Goal: Information Seeking & Learning: Learn about a topic

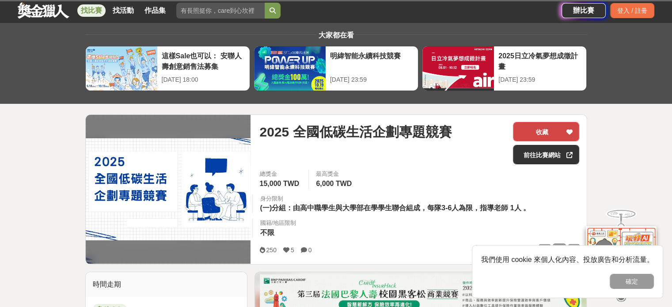
scroll to position [88, 0]
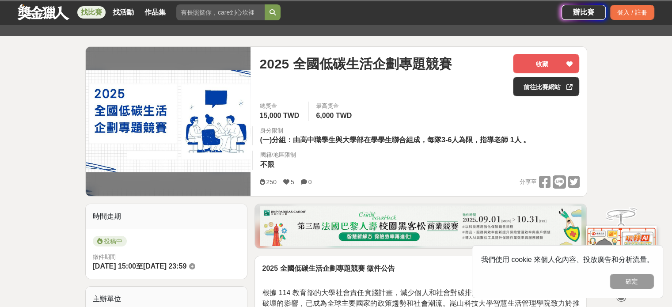
click at [337, 117] on span "6,000 TWD" at bounding box center [334, 116] width 36 height 8
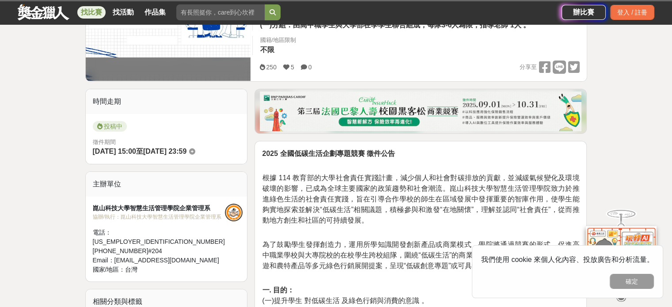
scroll to position [221, 0]
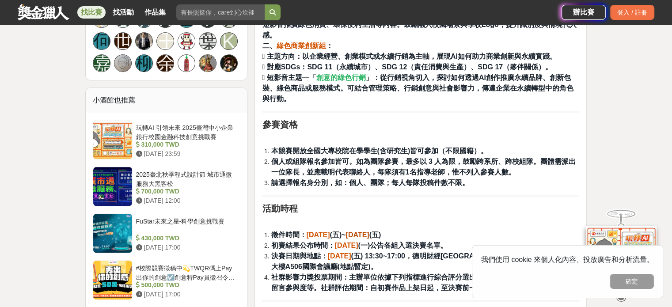
scroll to position [618, 0]
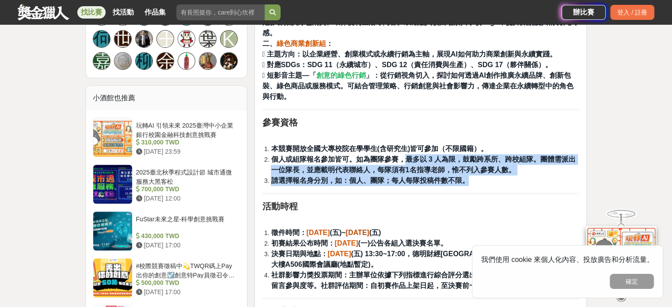
drag, startPoint x: 407, startPoint y: 146, endPoint x: 520, endPoint y: 164, distance: 114.5
click at [520, 164] on ol "本競賽開放全國大專校院在學學生(含研究生)皆可參加（不限國籍）。 個人或組隊報名參加皆可。如為團隊參賽，最多以 3 人為限，鼓勵跨系所、跨校組隊。團體需派出一…" at bounding box center [420, 165] width 317 height 42
click at [520, 175] on li "請選擇報名身分別，如：個人、團隊；每人每隊投稿件數不限。" at bounding box center [425, 180] width 308 height 11
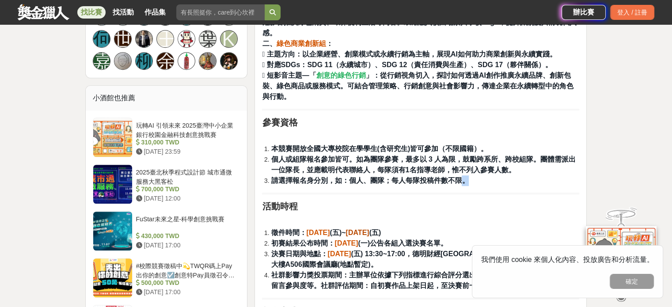
drag, startPoint x: 481, startPoint y: 164, endPoint x: 460, endPoint y: 169, distance: 21.3
click at [460, 175] on li "請選擇報名身分別，如：個人、團隊；每人每隊投稿件數不限。" at bounding box center [425, 180] width 308 height 11
click at [460, 177] on strong "請選擇報名身分別，如：個人、團隊；每人每隊投稿件數不限。" at bounding box center [370, 181] width 198 height 8
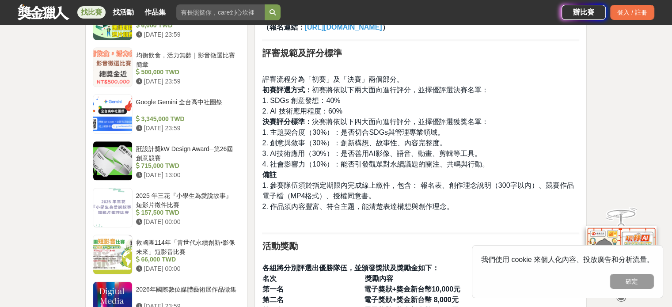
scroll to position [971, 0]
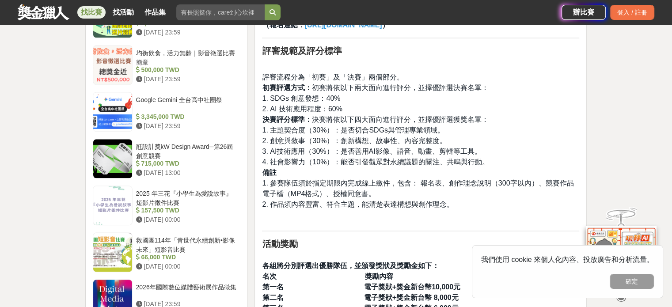
click at [90, 9] on link "找比賽" at bounding box center [91, 12] width 28 height 12
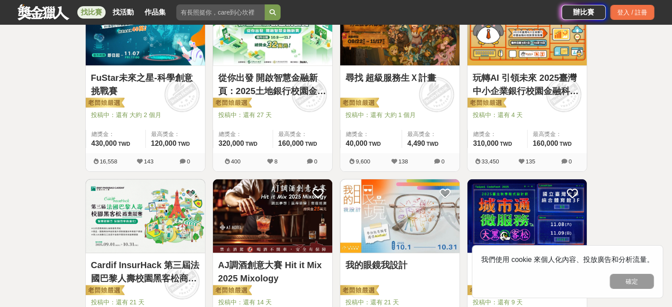
scroll to position [177, 0]
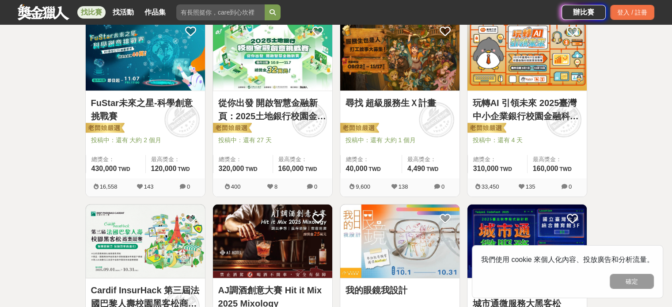
click at [158, 74] on img at bounding box center [145, 54] width 119 height 74
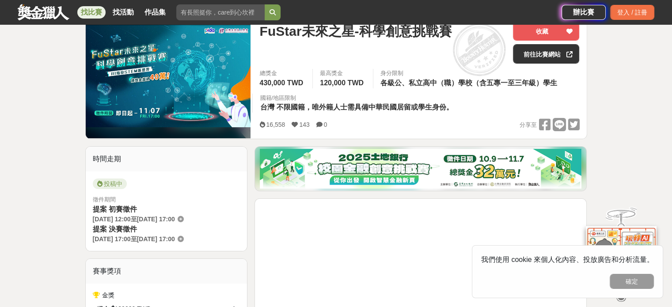
scroll to position [132, 0]
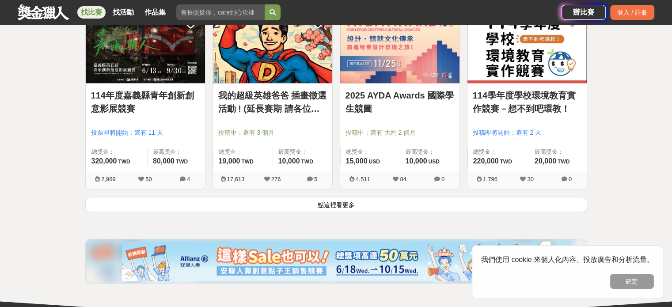
scroll to position [1192, 0]
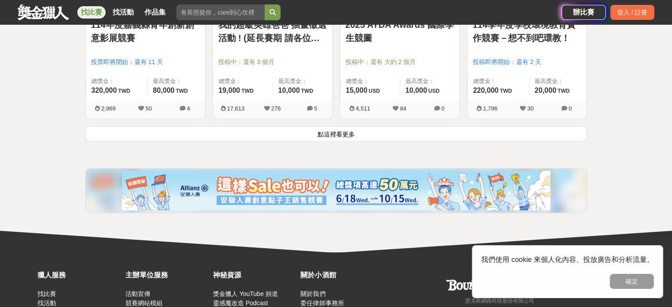
click at [330, 130] on button "點這裡看更多" at bounding box center [336, 133] width 502 height 15
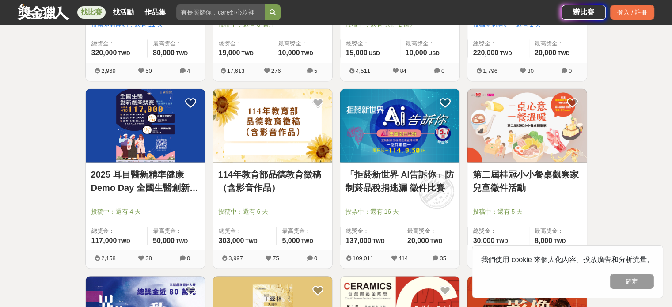
scroll to position [1236, 0]
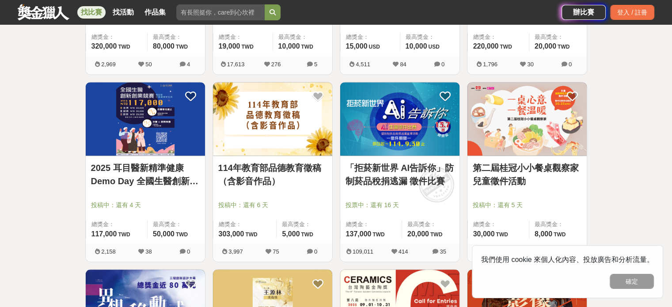
click at [391, 136] on img at bounding box center [399, 119] width 119 height 74
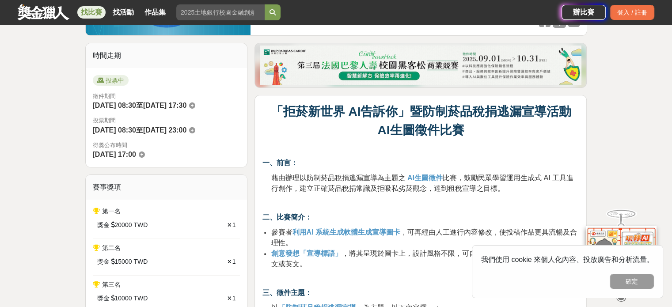
scroll to position [221, 0]
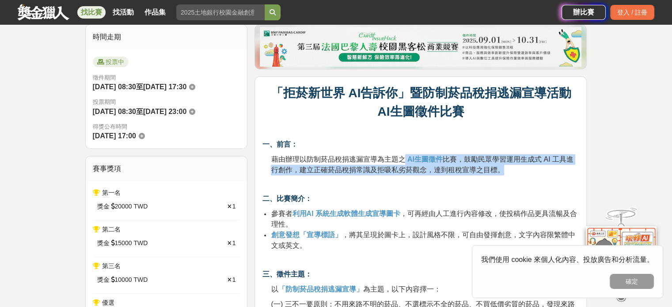
drag, startPoint x: 404, startPoint y: 156, endPoint x: 509, endPoint y: 171, distance: 105.3
click at [509, 171] on p "藉由辦理以防制菸品稅捐逃漏宣導為主題之 AI生圖徵件 比賽，鼓勵民眾學習運用生成式 AI 工具進行創作，建立正確菸品稅捐常識及拒吸私劣菸觀念，達到租稅宣導之目…" at bounding box center [425, 164] width 308 height 21
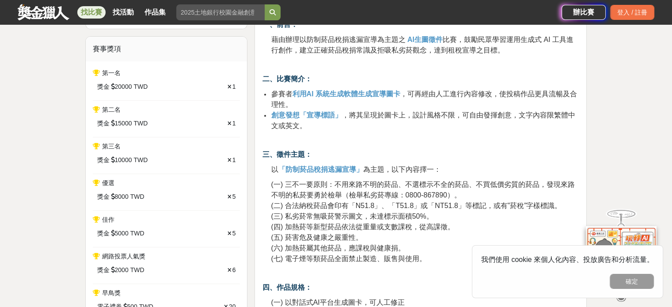
scroll to position [353, 0]
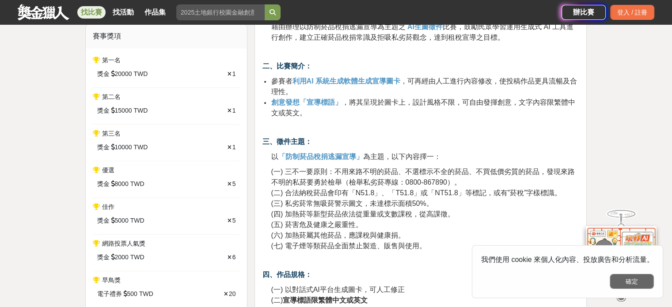
click at [631, 279] on button "確定" at bounding box center [631, 281] width 44 height 15
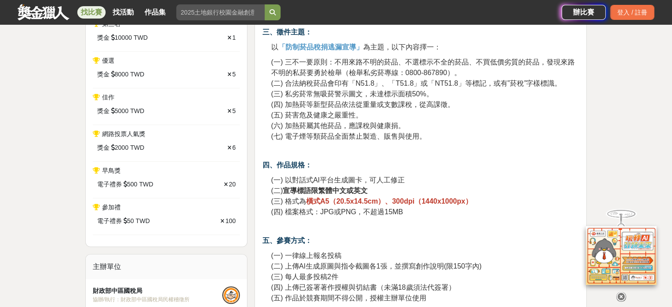
scroll to position [486, 0]
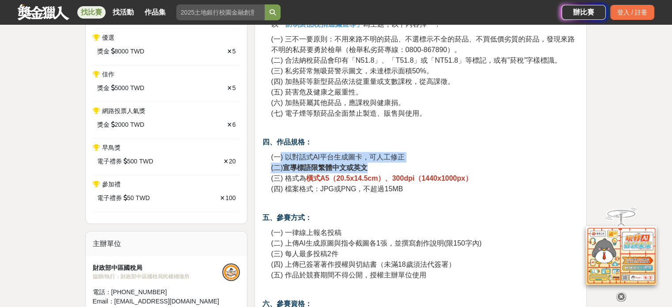
drag, startPoint x: 279, startPoint y: 156, endPoint x: 424, endPoint y: 166, distance: 145.2
click at [424, 166] on p "(一) 以對話式AI平台生成圖卡，可人工修正 (二) 宣導標語限繁體中文或英文 (三) 格式為 橫式A5（20.5x14.5cm）、300dpi（1440x1…" at bounding box center [425, 173] width 308 height 42
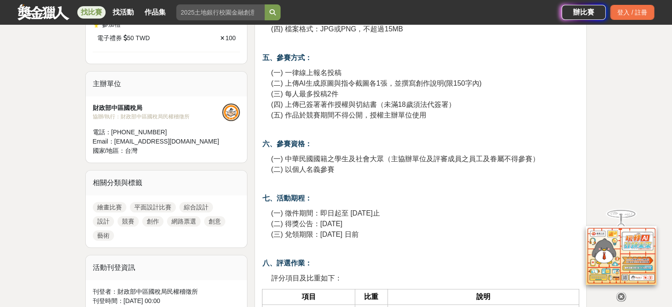
scroll to position [662, 0]
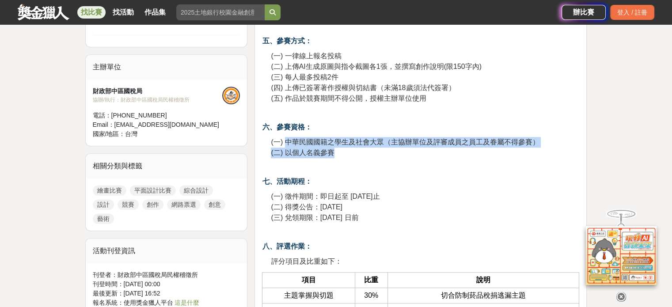
drag, startPoint x: 285, startPoint y: 139, endPoint x: 435, endPoint y: 151, distance: 149.8
click at [435, 151] on p "(一) 中華民國國籍之學生及社會大眾（主協辦單位及評審成員之員工及眷屬不得參賽） (二) 以個人名義參賽" at bounding box center [425, 147] width 308 height 21
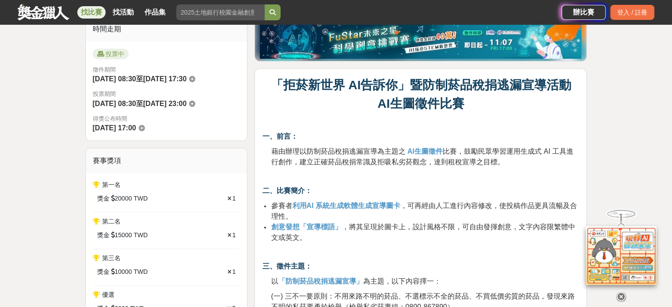
scroll to position [88, 0]
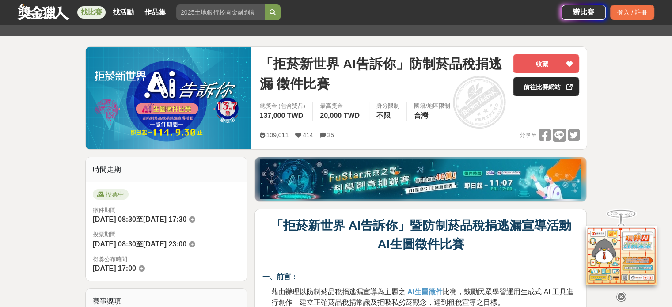
click at [533, 88] on link "前往比賽網站" at bounding box center [546, 86] width 66 height 19
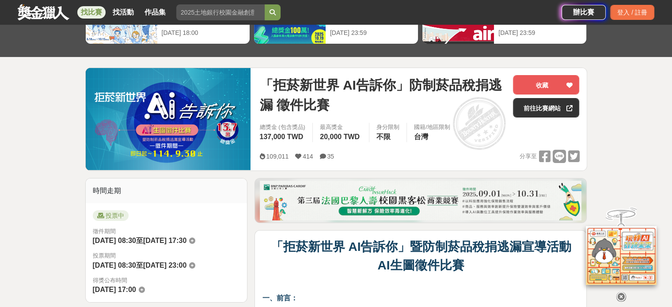
scroll to position [44, 0]
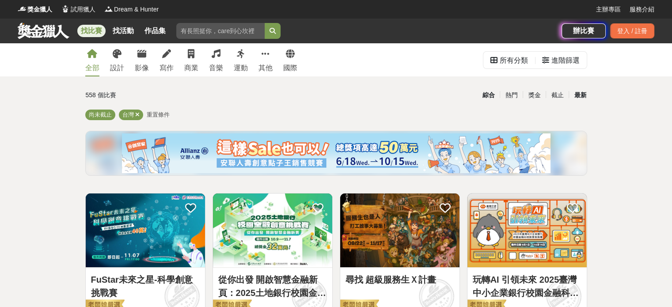
click at [579, 94] on div "最新" at bounding box center [579, 94] width 23 height 15
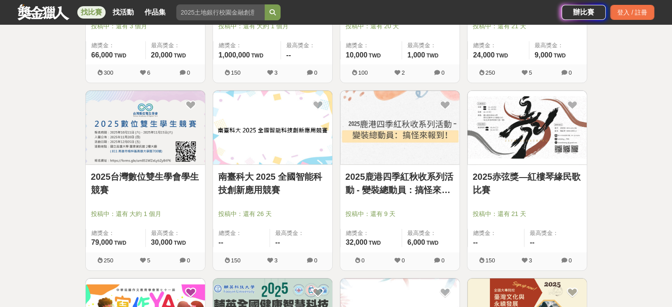
scroll to position [486, 0]
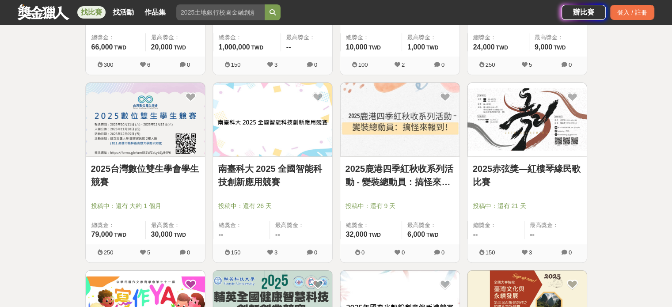
click at [167, 119] on img at bounding box center [145, 120] width 119 height 74
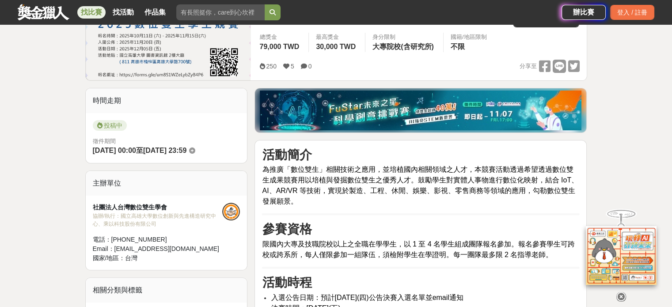
scroll to position [221, 0]
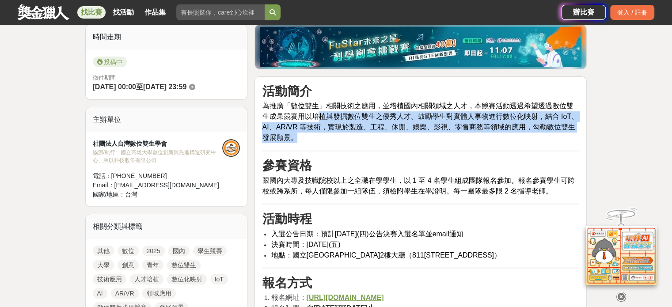
drag, startPoint x: 320, startPoint y: 111, endPoint x: 496, endPoint y: 136, distance: 177.5
click at [496, 136] on p "為推廣「數位雙生」相關技術之應用，並培植國內相關領域之人才，本競賽活動透過希望透過數位雙生成果競賽用以培植與發掘數位雙生之優秀人才。鼓勵學生對實體人事物進行數…" at bounding box center [420, 122] width 317 height 42
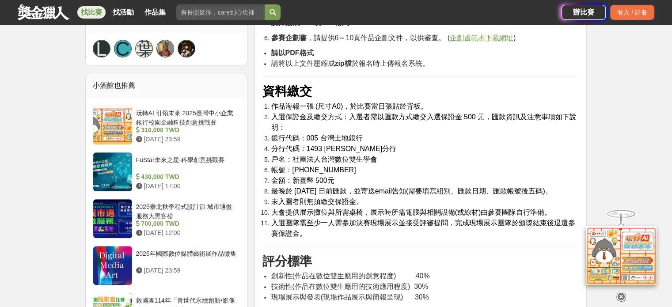
scroll to position [618, 0]
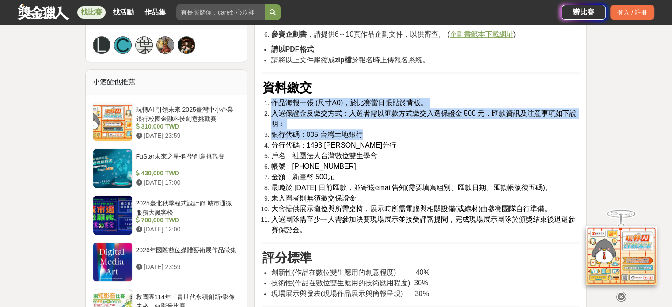
drag, startPoint x: 278, startPoint y: 114, endPoint x: 419, endPoint y: 146, distance: 144.1
click at [419, 146] on ol "作品海報一張 (尺寸A0)，於比賽當日張貼於背板。 入選保證金及繳交方式：入選者需以匯款方式繳交入選保證金 500 元，匯款資訊及注意事項如下說明： 銀行代碼…" at bounding box center [420, 167] width 317 height 138
click at [419, 140] on li "銀行代碼：005 台灣土地銀行" at bounding box center [425, 134] width 308 height 11
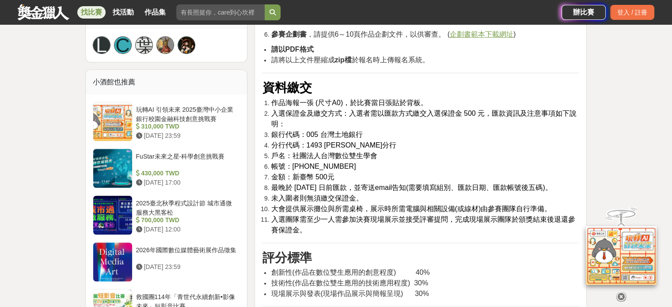
click at [420, 151] on li "分行代碼：1493 楠梓分行" at bounding box center [425, 145] width 308 height 11
drag, startPoint x: 437, startPoint y: 124, endPoint x: 516, endPoint y: 125, distance: 79.5
click at [516, 125] on span "入選保證金及繳交方式：入選者需以匯款方式繳交入選保證金 500 元，匯款資訊及注意事項如下說明：" at bounding box center [424, 119] width 306 height 18
drag, startPoint x: 356, startPoint y: 121, endPoint x: 446, endPoint y: 123, distance: 89.7
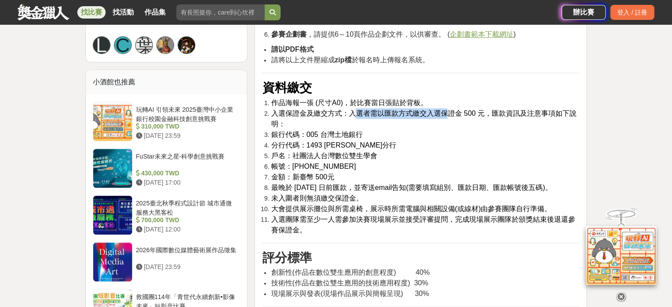
click at [446, 123] on span "入選保證金及繳交方式：入選者需以匯款方式繳交入選保證金 500 元，匯款資訊及注意事項如下說明：" at bounding box center [424, 119] width 306 height 18
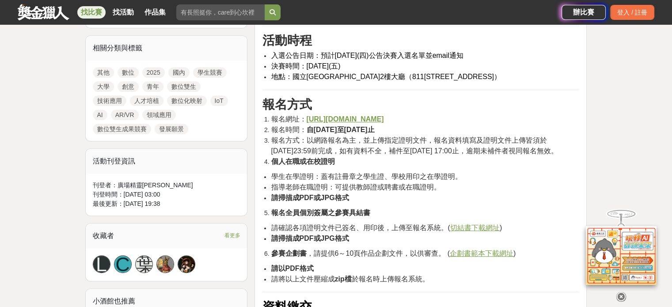
scroll to position [397, 0]
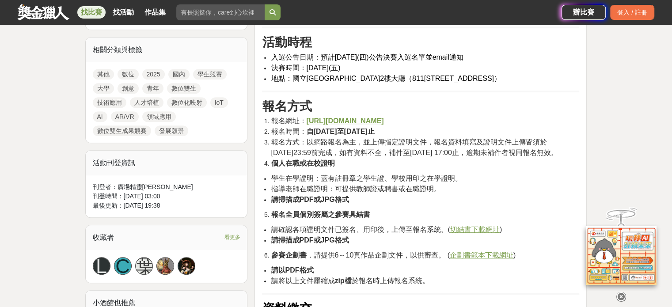
click at [331, 121] on u "https://forms.gle/um8S1WZeLybZyB4P6" at bounding box center [344, 121] width 77 height 8
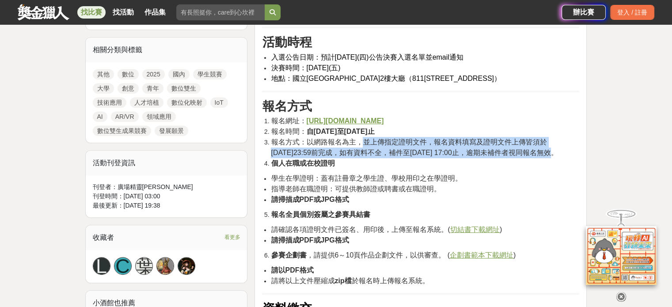
drag, startPoint x: 360, startPoint y: 144, endPoint x: 509, endPoint y: 149, distance: 148.9
click at [509, 149] on span "報名方式：以網路報名為主，並上傳指定證明文件，報名資料填寫及證明文件上傳皆須於2025年11月15日23:59前完成，如有資料不全，補件至2025年11月18…" at bounding box center [414, 147] width 287 height 18
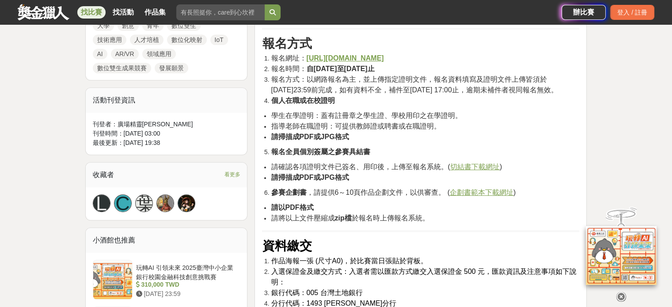
scroll to position [486, 0]
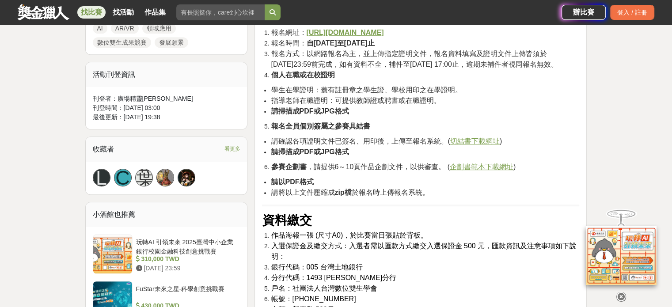
click at [482, 170] on u "企劃書範本下載網址" at bounding box center [482, 167] width 64 height 8
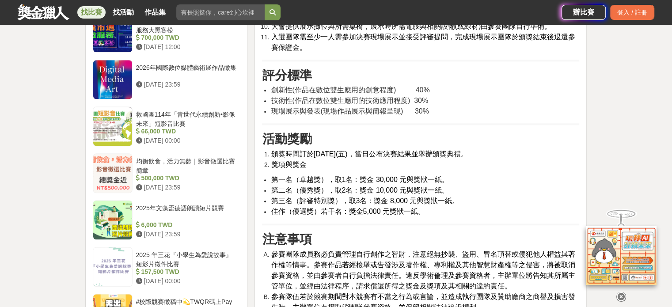
scroll to position [839, 0]
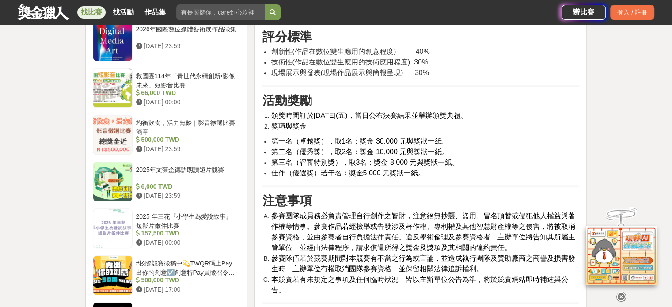
drag, startPoint x: 424, startPoint y: 190, endPoint x: 268, endPoint y: 161, distance: 158.1
click at [268, 161] on ul "第一名（卓越獎），取1名：獎金 30,000 元與獎狀一紙。 第二名（優秀獎），取2名：獎金 10,000 元與獎狀一紙。 第三名（評審特別獎），取3名：獎金…" at bounding box center [420, 157] width 317 height 42
click at [269, 161] on ul "第一名（卓越獎），取1名：獎金 30,000 元與獎狀一紙。 第二名（優秀獎），取2名：獎金 10,000 元與獎狀一紙。 第三名（評審特別獎），取3名：獎金…" at bounding box center [420, 157] width 317 height 42
drag, startPoint x: 269, startPoint y: 161, endPoint x: 450, endPoint y: 200, distance: 185.4
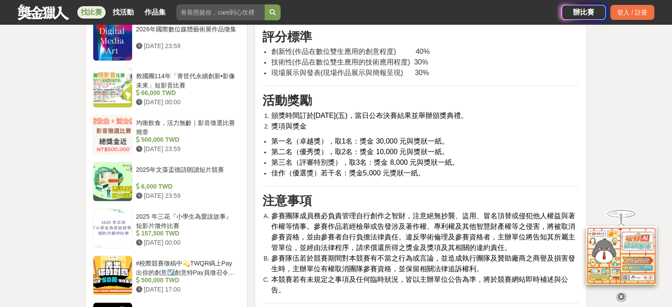
drag, startPoint x: 394, startPoint y: 189, endPoint x: 271, endPoint y: 162, distance: 125.9
click at [271, 162] on ul "第一名（卓越獎），取1名：獎金 30,000 元與獎狀一紙。 第二名（優秀獎），取2名：獎金 10,000 元與獎狀一紙。 第三名（評審特別獎），取3名：獎金…" at bounding box center [420, 157] width 317 height 42
click at [271, 145] on span "第一名（卓越獎），取1名：獎金 30,000 元與獎狀一紙。" at bounding box center [360, 141] width 178 height 8
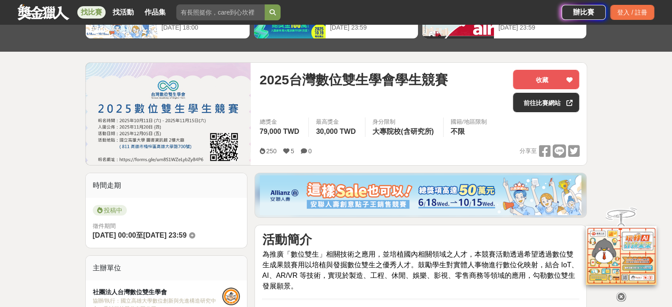
scroll to position [0, 0]
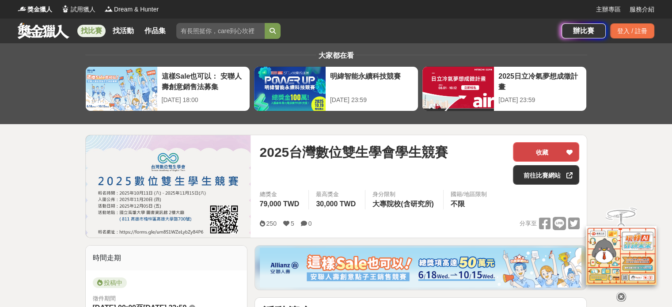
click at [559, 153] on button "收藏" at bounding box center [546, 151] width 66 height 19
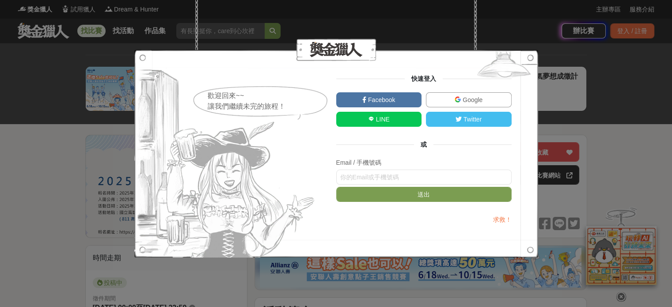
click at [477, 98] on span "Google" at bounding box center [472, 99] width 22 height 7
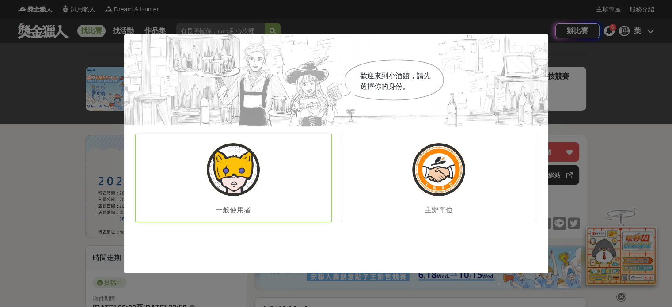
click at [261, 177] on div "一般使用者" at bounding box center [233, 178] width 196 height 88
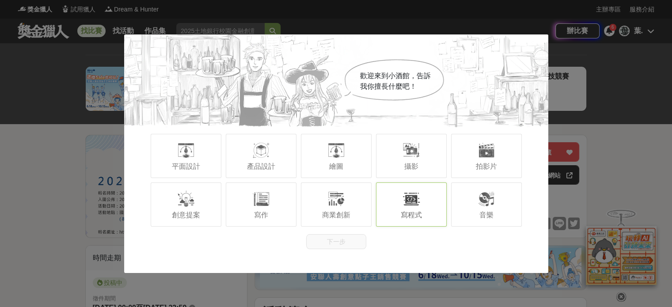
click at [397, 205] on div "寫程式" at bounding box center [411, 204] width 71 height 44
click at [340, 242] on button "下一步" at bounding box center [336, 241] width 60 height 15
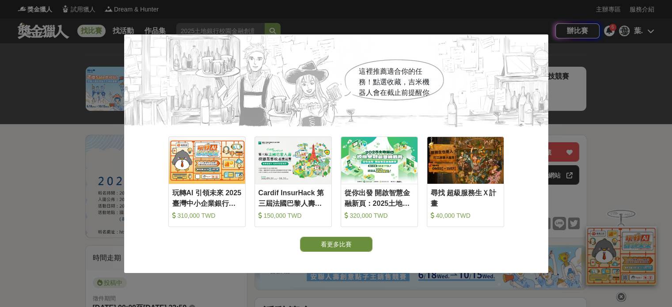
click at [336, 246] on button "看更多比賽" at bounding box center [336, 244] width 72 height 15
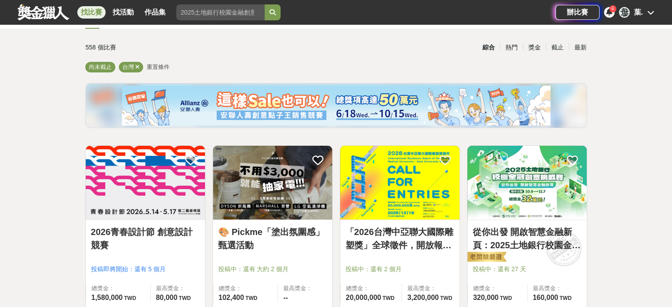
scroll to position [88, 0]
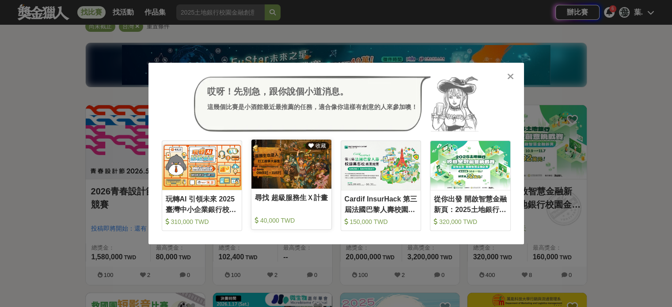
click at [295, 171] on img at bounding box center [291, 164] width 80 height 49
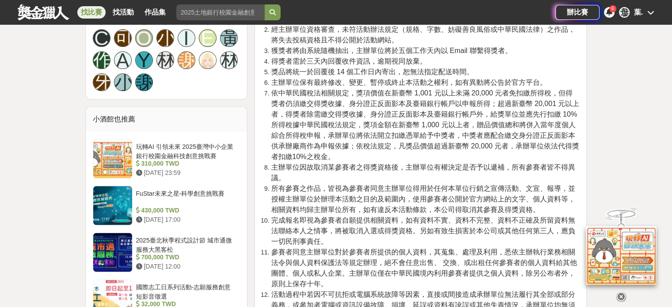
scroll to position [1104, 0]
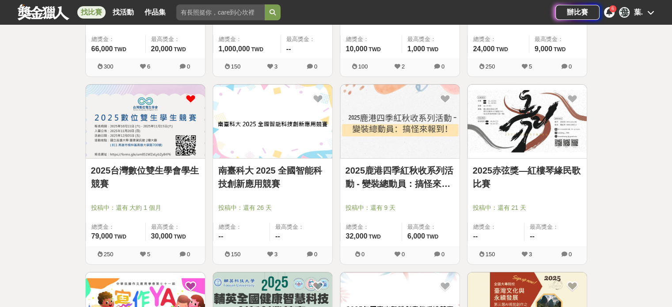
scroll to position [486, 0]
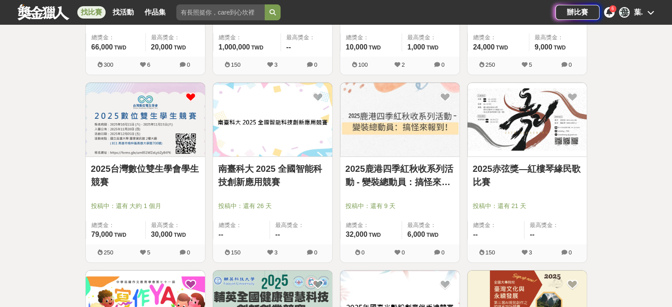
click at [286, 144] on img at bounding box center [272, 120] width 119 height 74
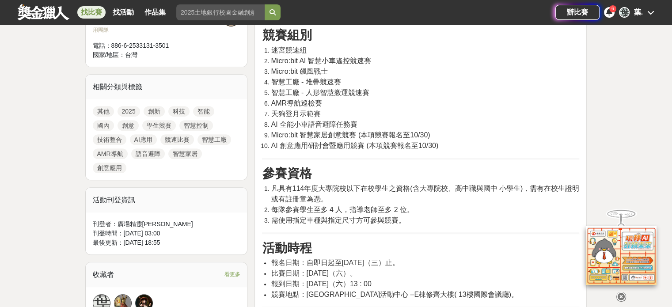
scroll to position [353, 0]
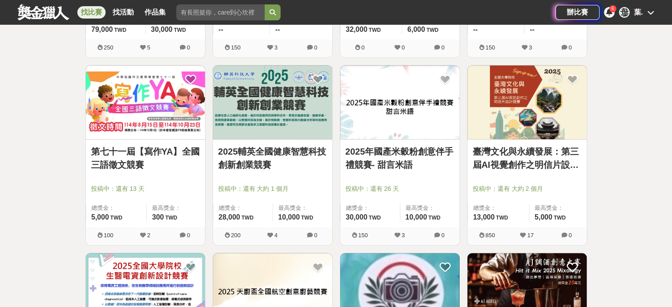
scroll to position [707, 0]
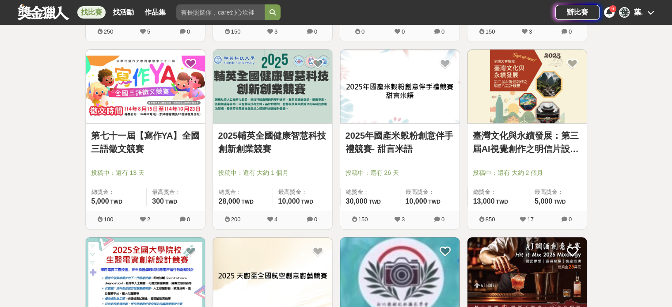
click at [501, 135] on link "臺灣文化與永續發展：第三屆AI視覺創作之明信片設計競賽" at bounding box center [526, 142] width 109 height 26
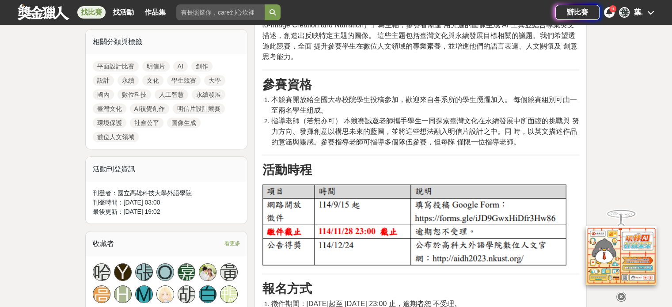
scroll to position [442, 0]
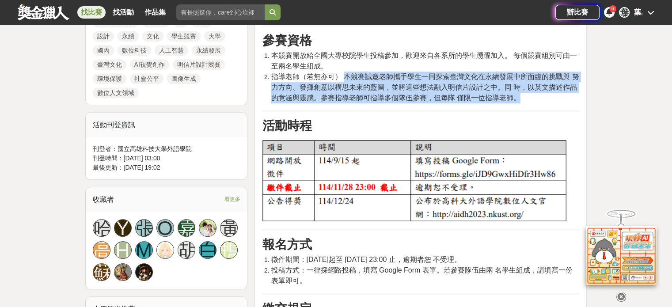
drag, startPoint x: 344, startPoint y: 116, endPoint x: 523, endPoint y: 139, distance: 179.9
click at [523, 103] on li "指導老師（若無亦可） 本競賽誠邀老師攜手學生一同探索臺灣文化在永續發展中所面臨的挑戰與 努力方向、發揮創意以構思未來的藍圖，並將這些想法融入明信片設計之中。同…" at bounding box center [425, 88] width 308 height 32
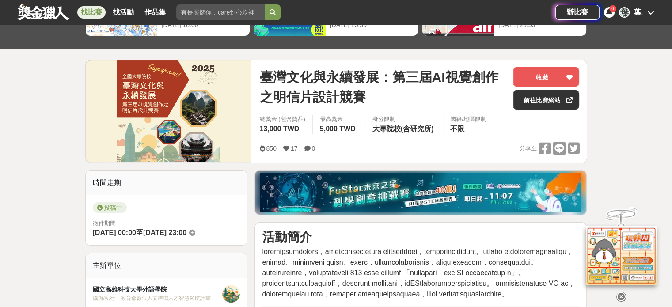
scroll to position [44, 0]
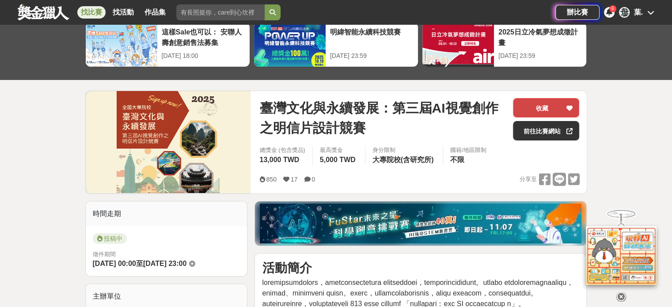
click at [552, 107] on button "收藏" at bounding box center [546, 107] width 66 height 19
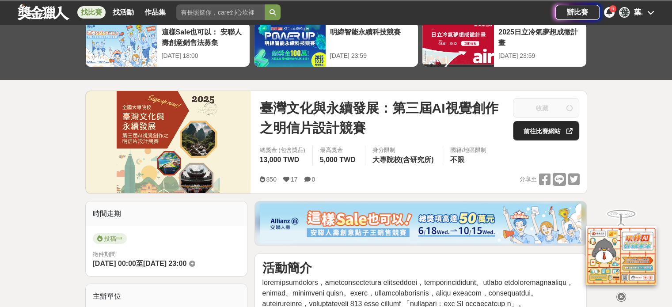
click at [542, 133] on link "前往比賽網站" at bounding box center [546, 130] width 66 height 19
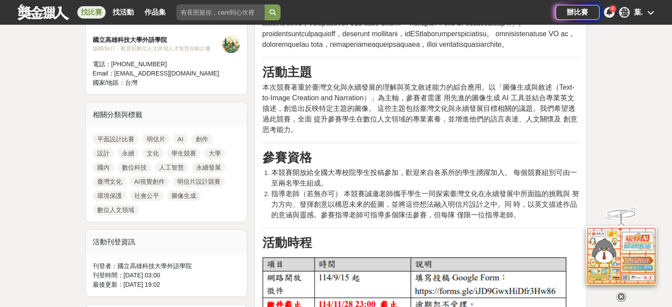
scroll to position [309, 0]
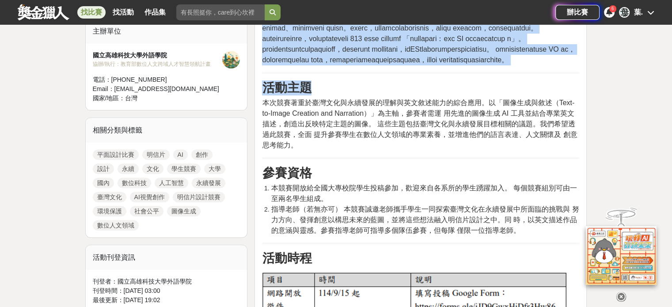
drag, startPoint x: 267, startPoint y: 135, endPoint x: 494, endPoint y: 193, distance: 233.8
copy div "活動簡介 隨著數位科技與人工智慧的蓬勃發展，全球各界對兼具科技創新能力與人文 素養的人才需求日益迫切，特別是在推廣永續發展方面更顯挑戰。行政院國家永 續發展委…"
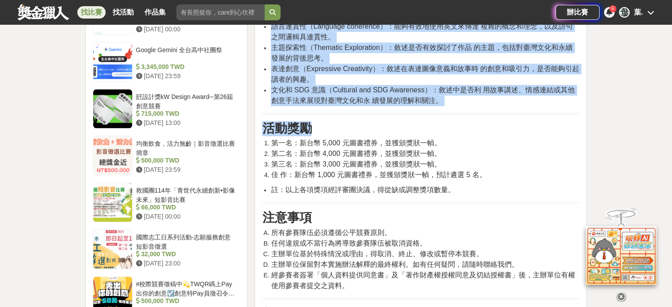
scroll to position [1016, 0]
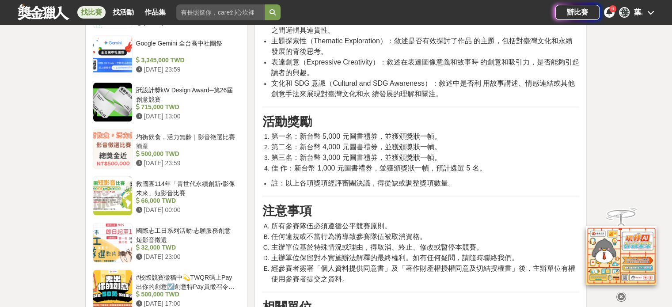
drag, startPoint x: 261, startPoint y: 143, endPoint x: 471, endPoint y: 141, distance: 210.2
copy div "評分標準 本次競賽的評分將結合人工評審與自動評分系統，並通過加權計算方法綜合 這兩種評分結果。人工評分將由三位數位人文領域資深評審老師負責，他們將對 兩張 A…"
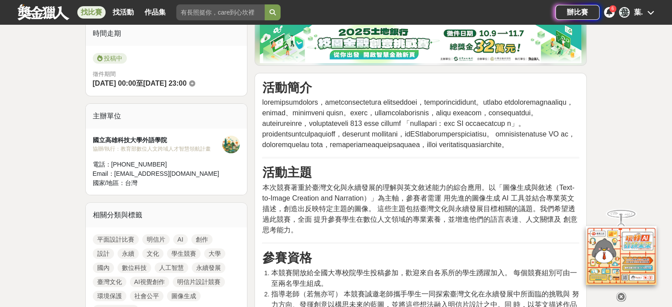
scroll to position [221, 0]
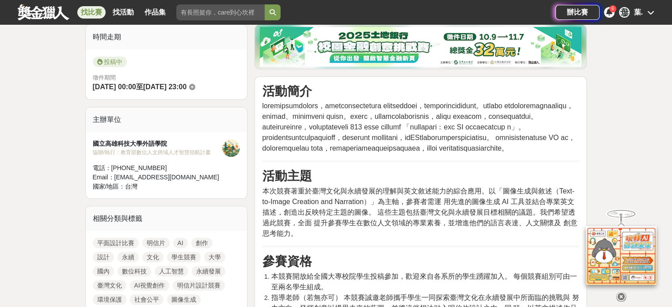
click at [370, 120] on span at bounding box center [418, 127] width 313 height 50
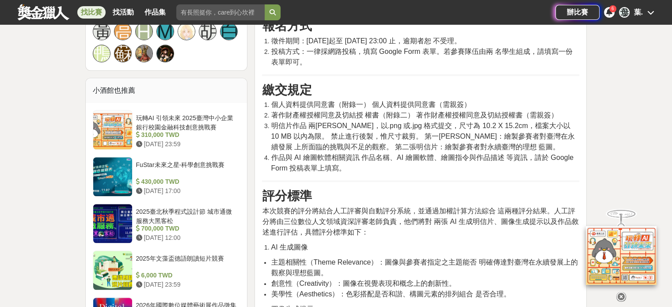
scroll to position [662, 0]
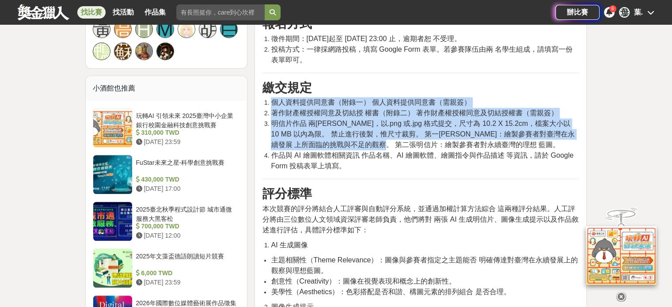
drag, startPoint x: 273, startPoint y: 146, endPoint x: 440, endPoint y: 185, distance: 170.9
click at [440, 171] on ol "個人資料提供同意書（附錄一） 個人資料提供同意書（需親簽） 著作財產權授權同意及切結授 權書（附錄二） 著作財產權授權同意及切結授權書（需親簽） 明信片作品 …" at bounding box center [420, 134] width 317 height 74
click at [440, 148] on span "明信片作品 兩張明信片，以.png 或.jpg 格式提交，尺寸為 10.2 X 15.2cm，檔案大小以 10 MB 以內為限。 禁止進行後製，惟尺寸裁剪。 …" at bounding box center [422, 134] width 303 height 29
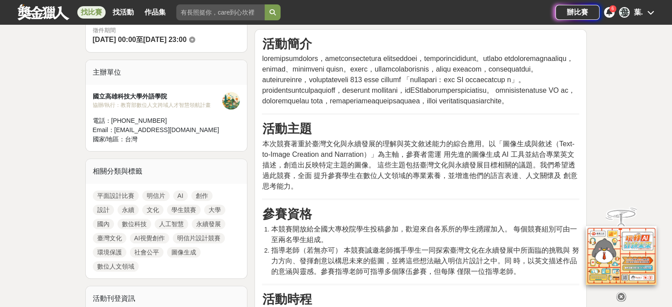
scroll to position [265, 0]
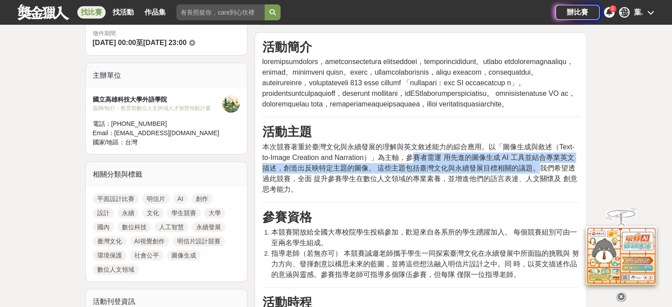
drag, startPoint x: 415, startPoint y: 196, endPoint x: 539, endPoint y: 213, distance: 124.8
click at [539, 193] on span "本次競賽著重於臺灣文化與永續發展的理解與英文敘述能力的綜合應用。以「圖像生成與敘述（Text-to-Image Creation and Narration）…" at bounding box center [419, 168] width 315 height 50
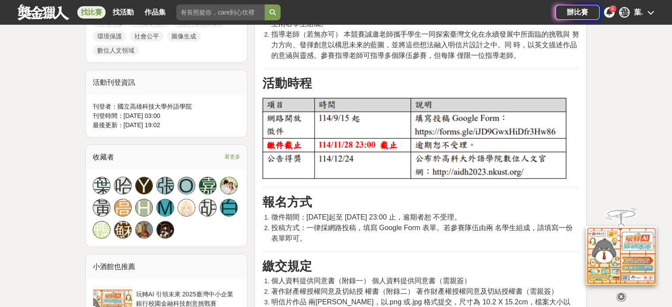
scroll to position [618, 0]
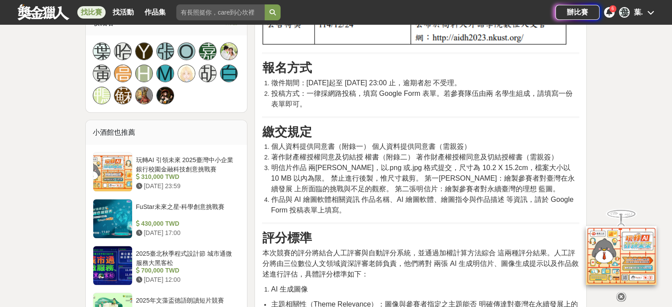
drag, startPoint x: 272, startPoint y: 187, endPoint x: 531, endPoint y: 261, distance: 268.8
click at [531, 261] on div "活動簡介 活動主題 本次競賽著重於臺灣文化與永續發展的理解與英文敘述能力的綜合應用。以「圖像生成與敘述（Text-to-Image Creation and …" at bounding box center [420, 256] width 317 height 1141
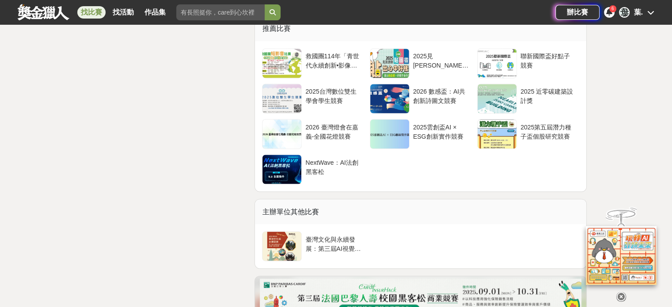
scroll to position [1413, 0]
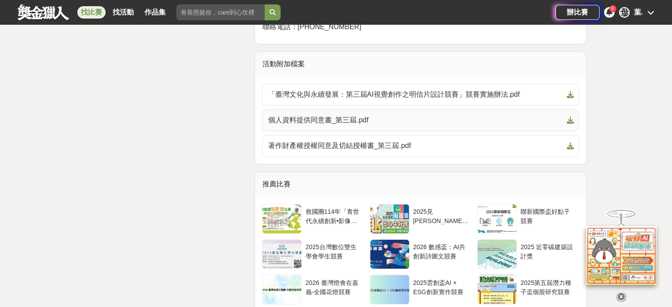
click at [573, 124] on icon at bounding box center [569, 120] width 7 height 7
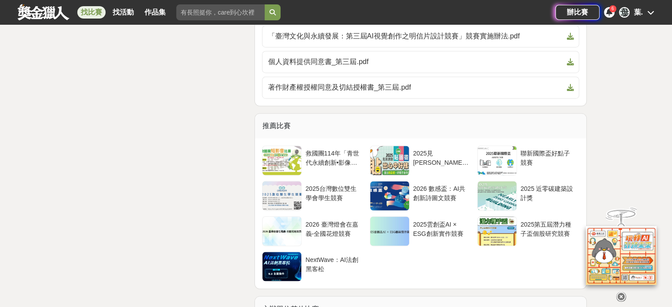
scroll to position [1457, 0]
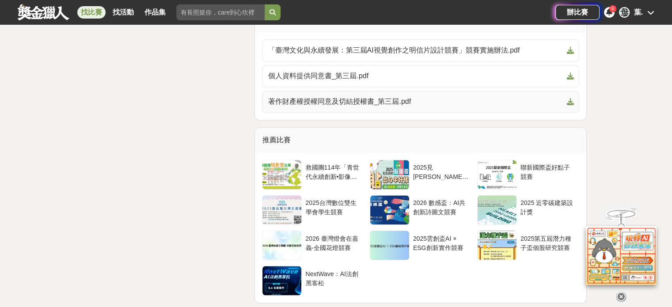
click at [474, 107] on span "著作財產權授權同意及切結授權書_第三屆.pdf" at bounding box center [415, 101] width 295 height 11
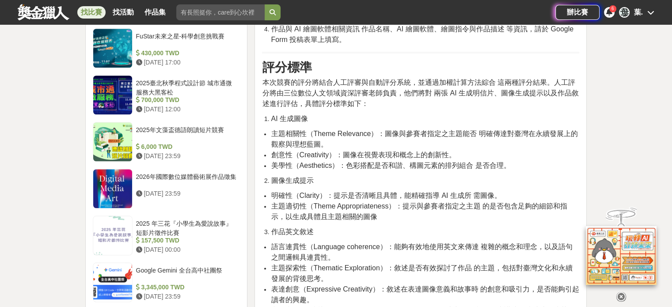
scroll to position [751, 0]
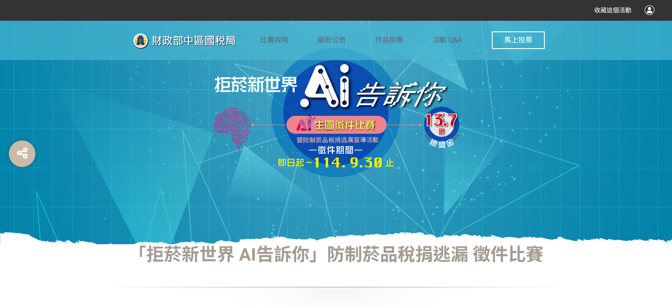
scroll to position [44, 0]
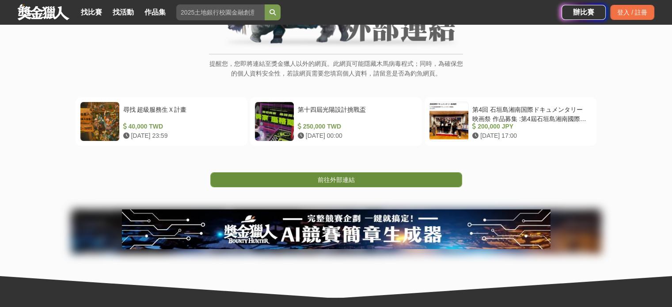
scroll to position [132, 0]
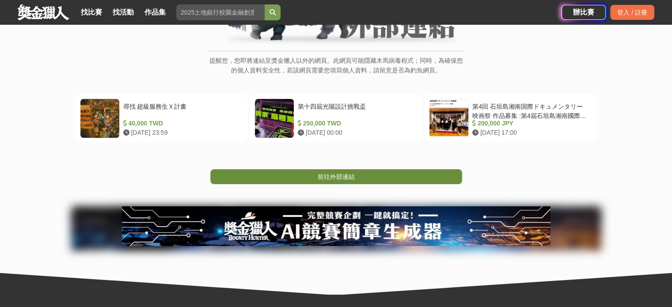
click at [323, 173] on span "前往外部連結" at bounding box center [335, 176] width 37 height 7
